Goal: Task Accomplishment & Management: Use online tool/utility

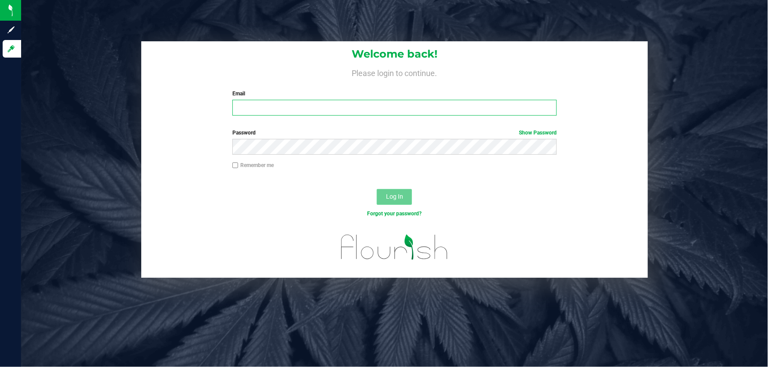
type input "[EMAIL_ADDRESS][DOMAIN_NAME]"
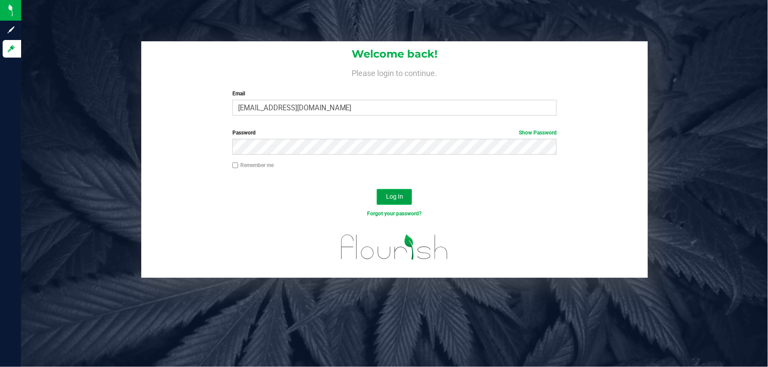
click at [401, 198] on span "Log In" at bounding box center [394, 196] width 17 height 7
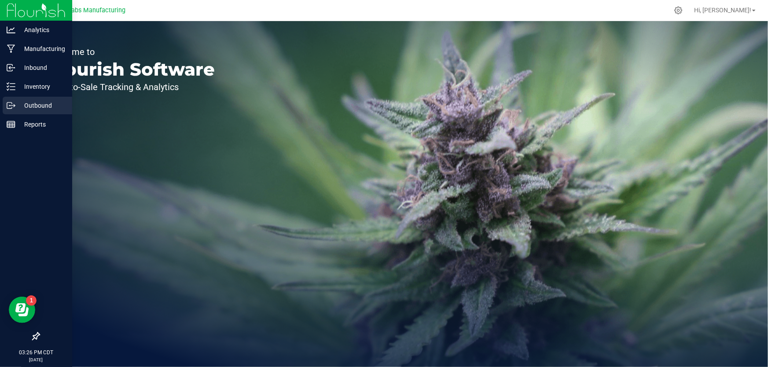
click at [35, 110] on p "Outbound" at bounding box center [41, 105] width 53 height 11
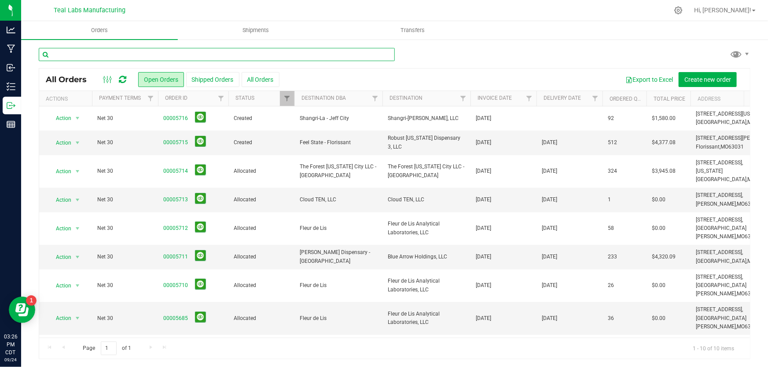
click at [114, 52] on input "text" at bounding box center [217, 54] width 356 height 13
type input "[PERSON_NAME]"
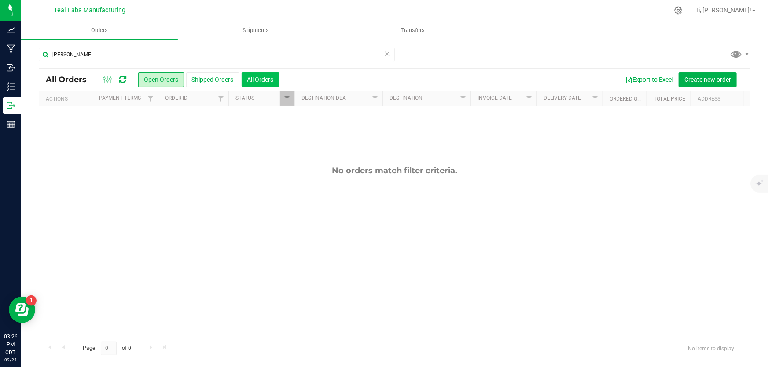
click at [251, 79] on button "All Orders" at bounding box center [261, 79] width 38 height 15
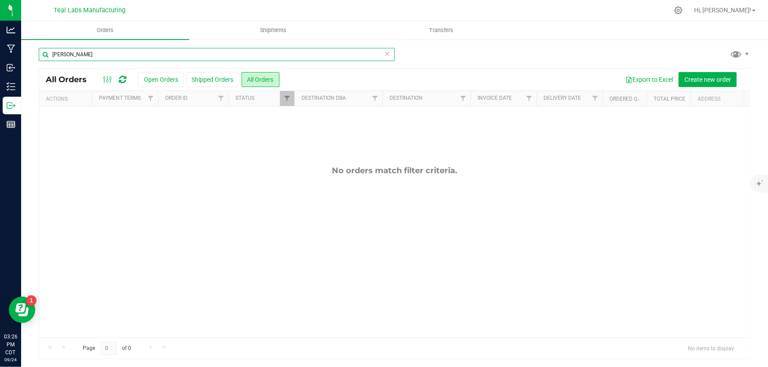
click at [88, 54] on input "[PERSON_NAME]" at bounding box center [217, 54] width 356 height 13
